Goal: Information Seeking & Learning: Learn about a topic

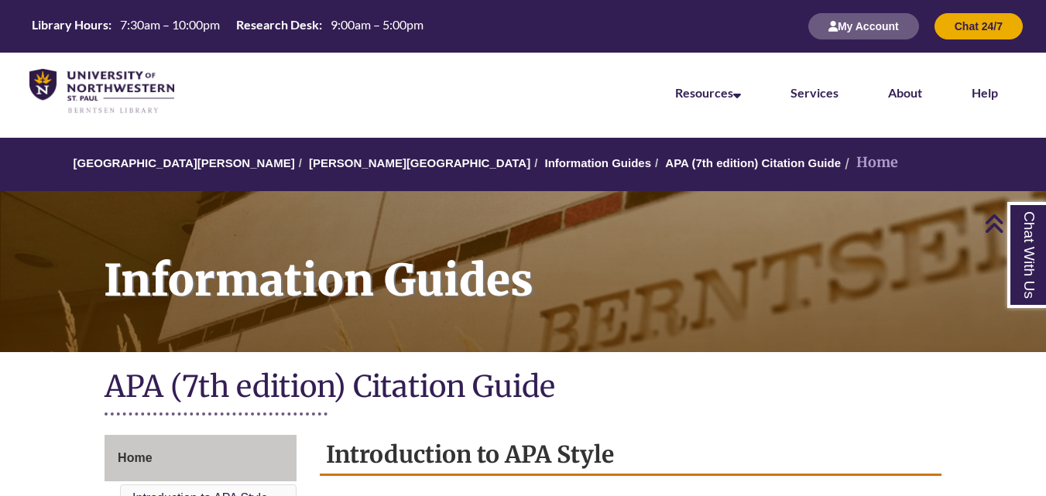
scroll to position [451, 0]
